Goal: Find specific page/section: Find specific page/section

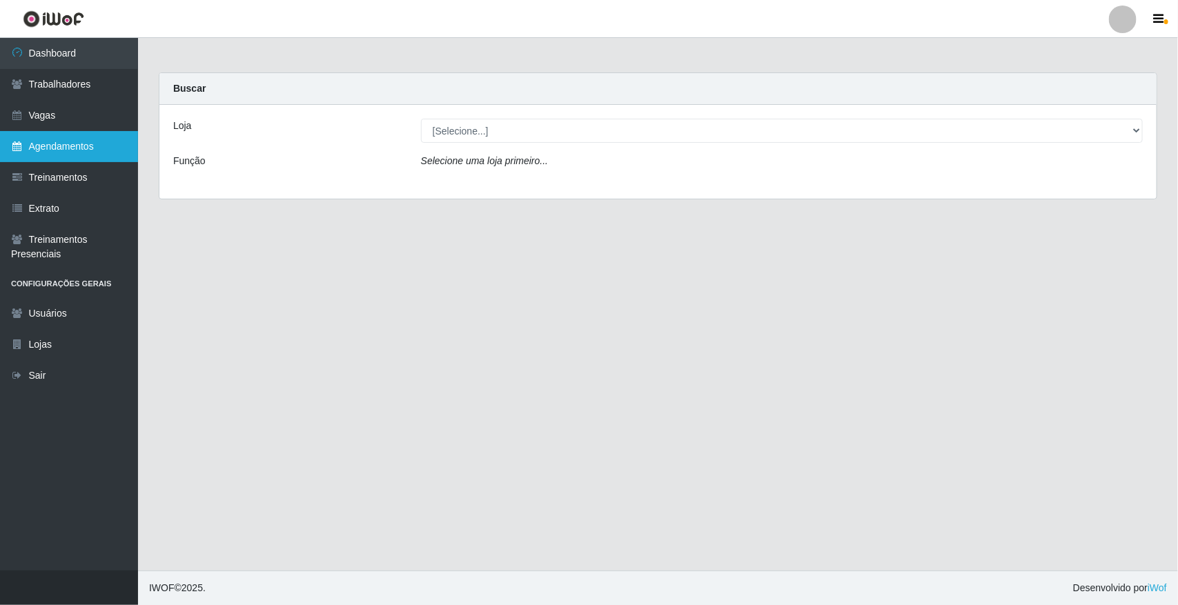
click at [91, 146] on link "Agendamentos" at bounding box center [69, 146] width 138 height 31
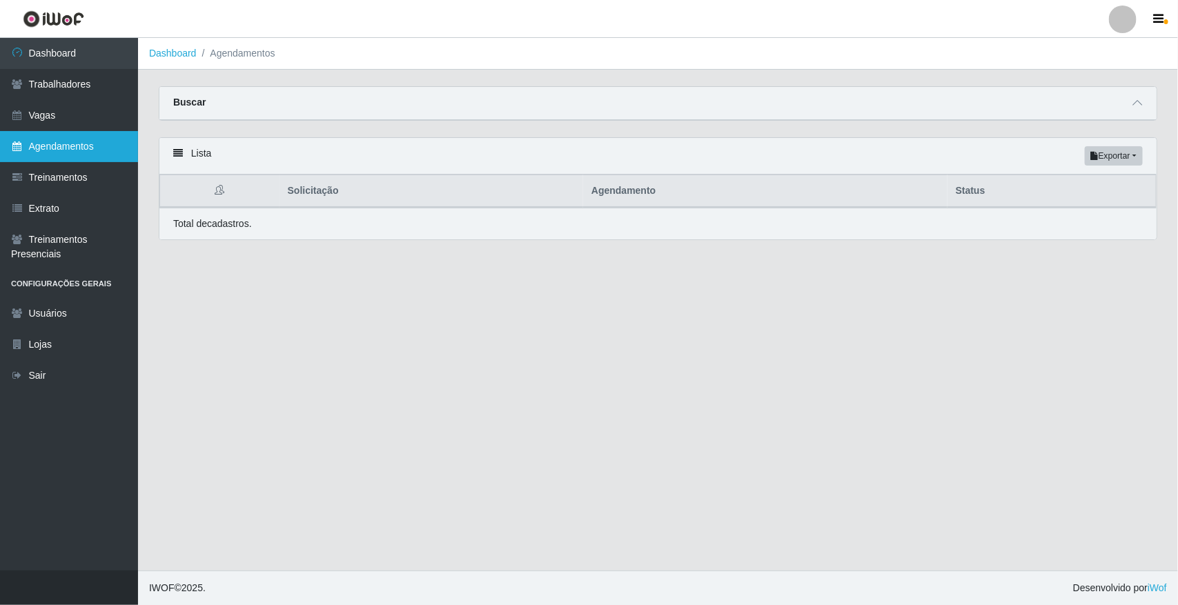
click at [40, 135] on link "Agendamentos" at bounding box center [69, 146] width 138 height 31
click at [26, 141] on link "Agendamentos" at bounding box center [69, 146] width 138 height 31
click at [28, 141] on link "Agendamentos" at bounding box center [69, 146] width 138 height 31
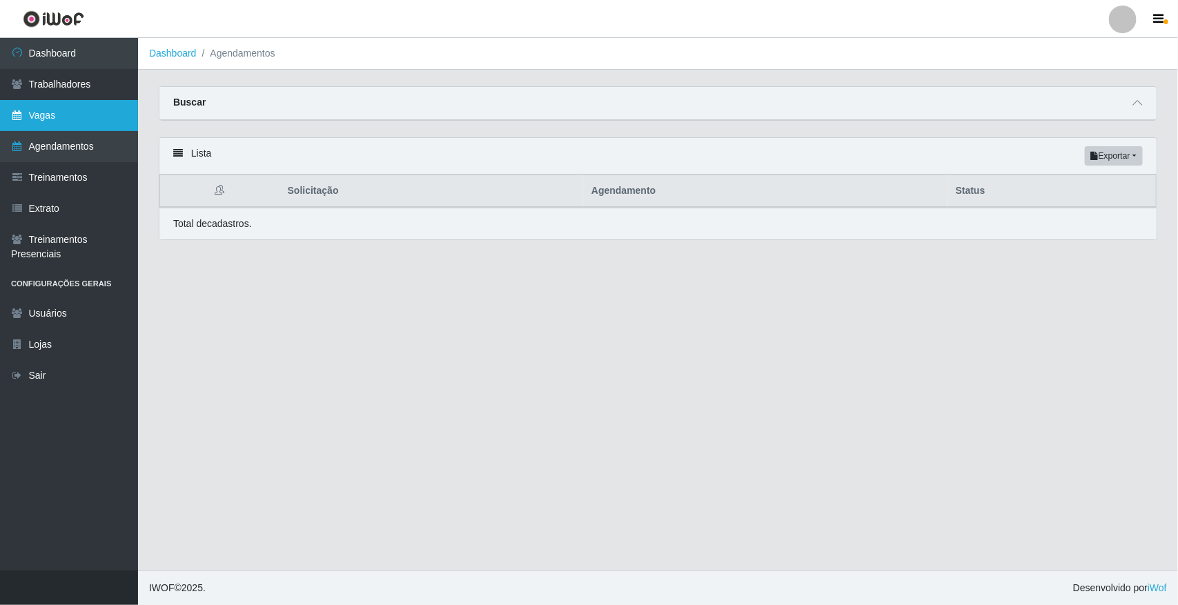
click at [40, 119] on link "Vagas" at bounding box center [69, 115] width 138 height 31
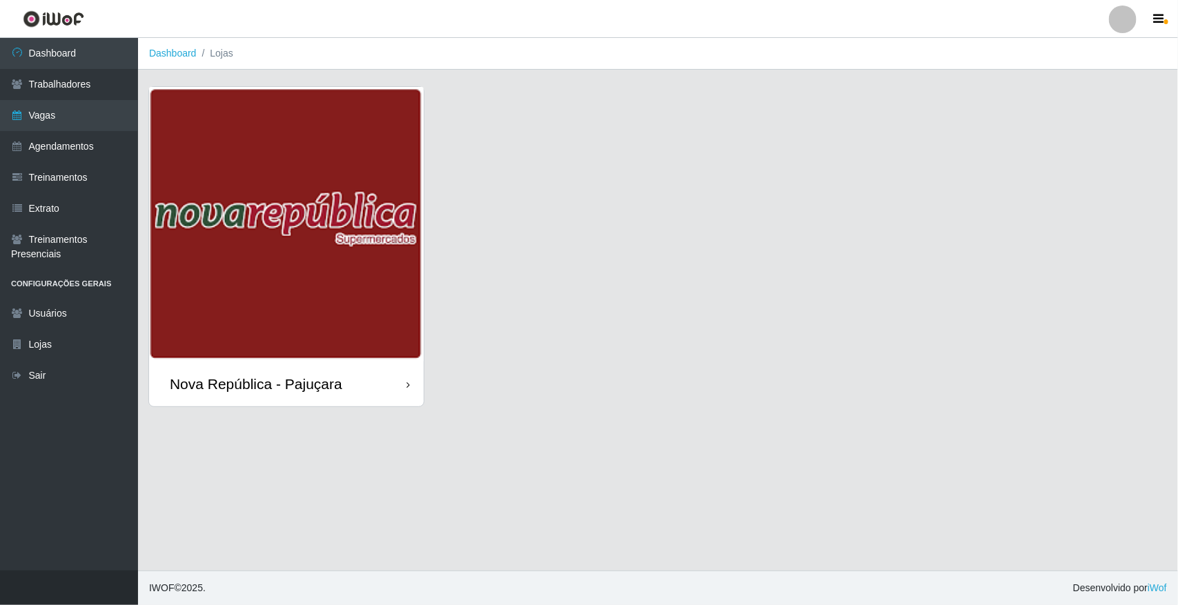
click at [208, 121] on img at bounding box center [286, 224] width 275 height 275
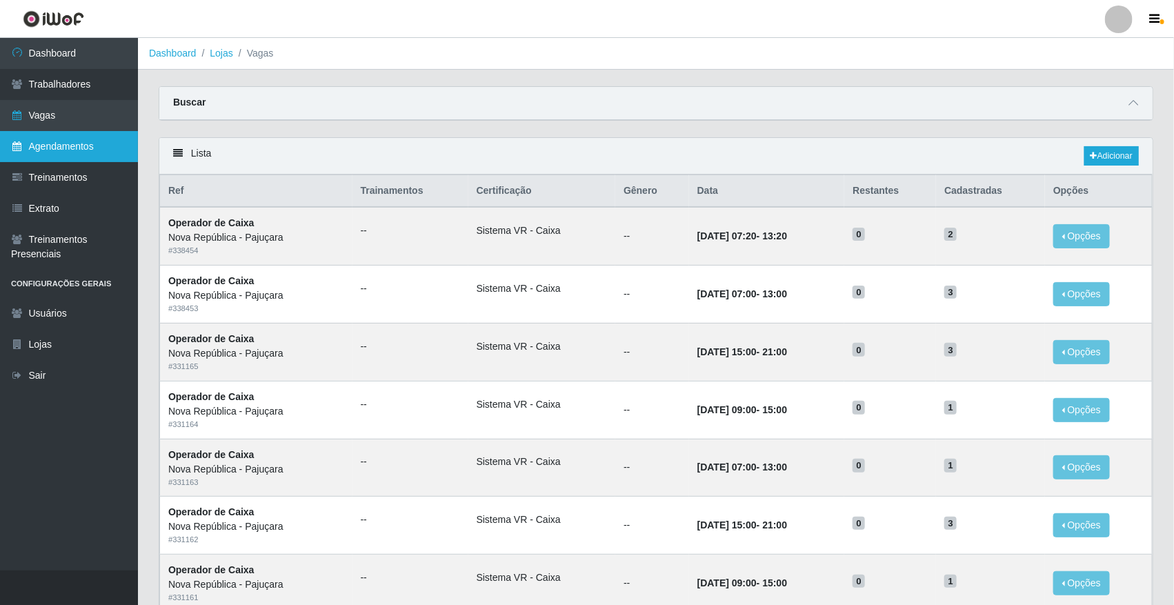
click at [49, 147] on link "Agendamentos" at bounding box center [69, 146] width 138 height 31
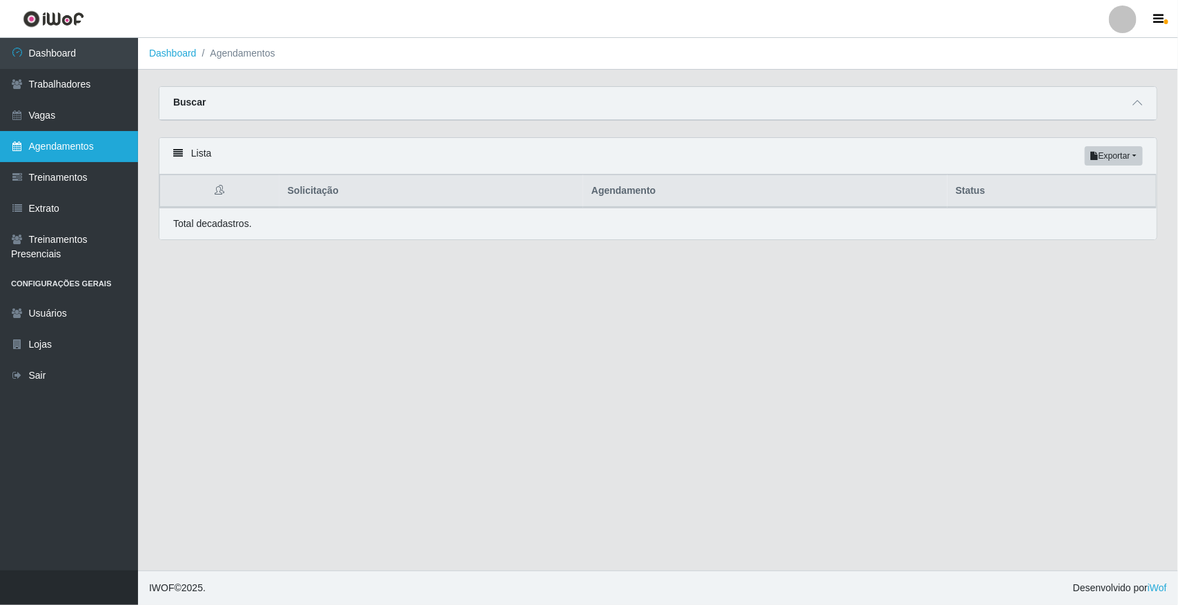
click at [81, 145] on link "Agendamentos" at bounding box center [69, 146] width 138 height 31
